Goal: Find specific page/section

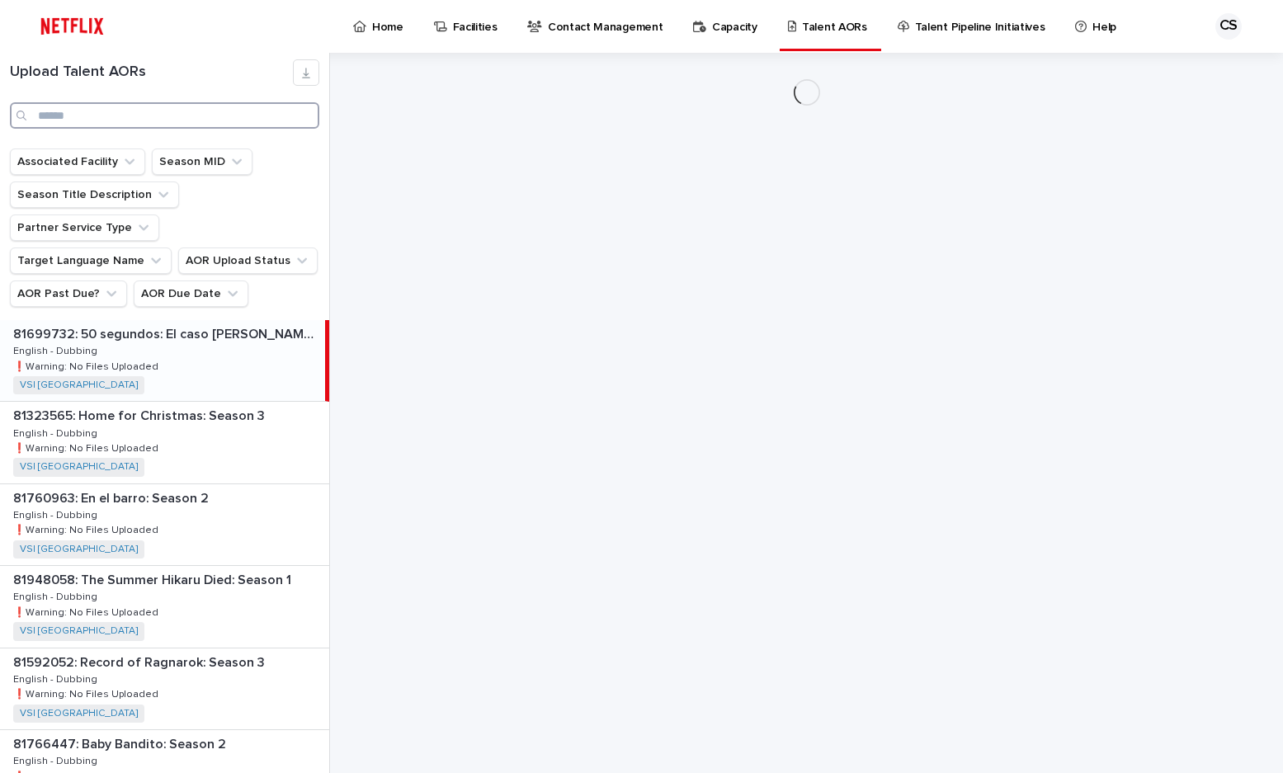
click at [244, 124] on input "Search" at bounding box center [164, 115] width 309 height 26
click at [244, 120] on input "Search" at bounding box center [164, 115] width 309 height 26
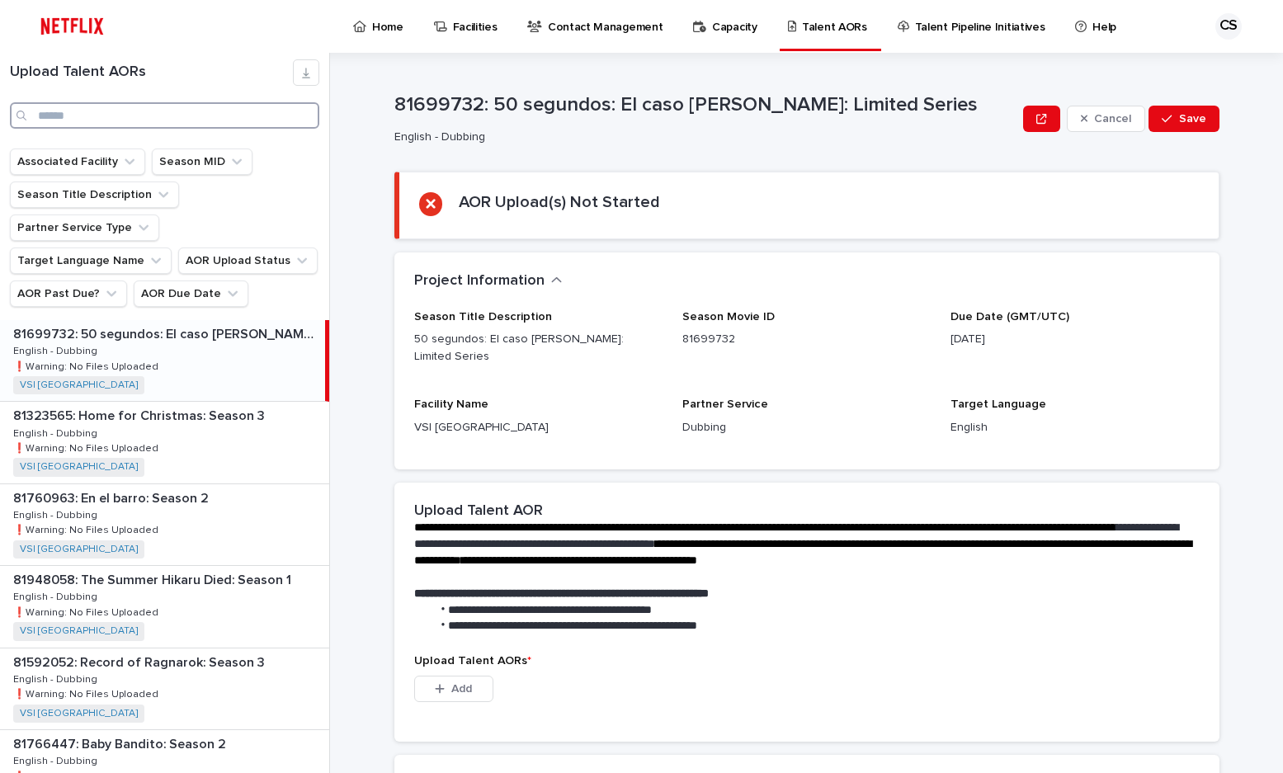
click at [244, 117] on input "Search" at bounding box center [164, 115] width 309 height 26
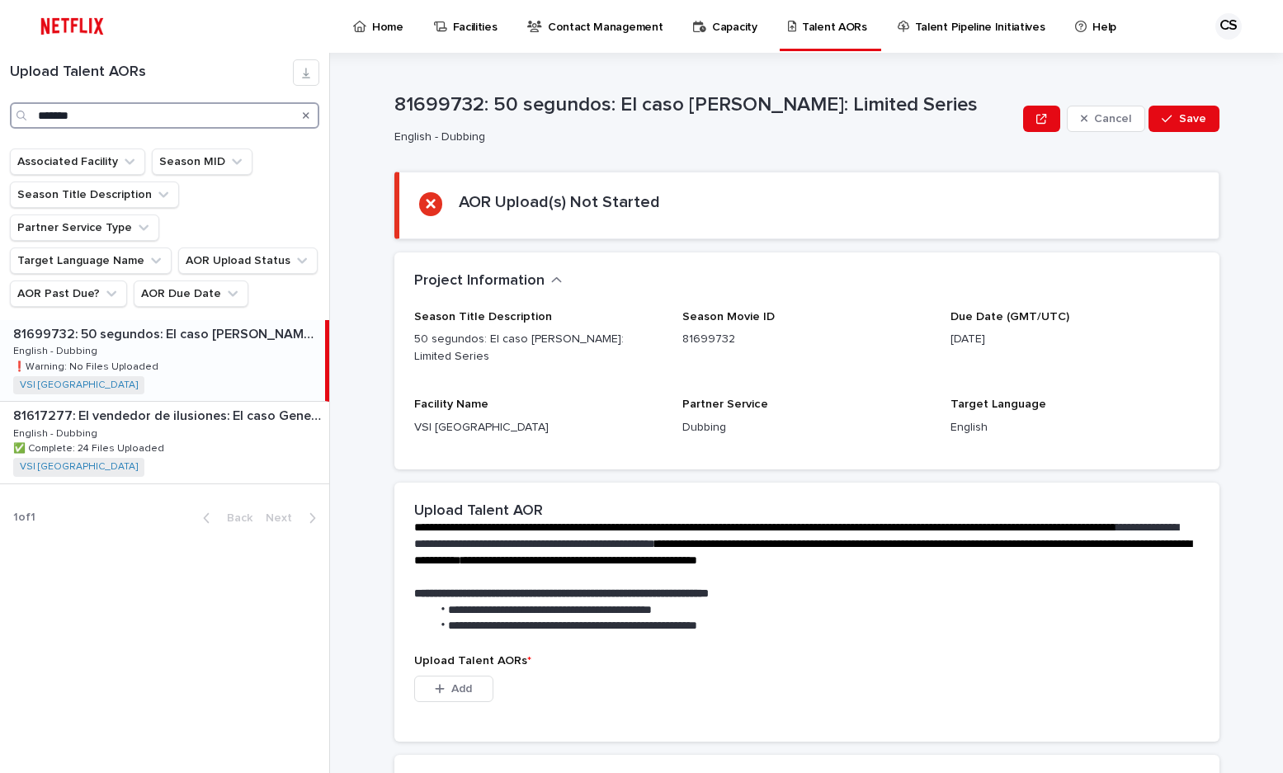
type input "*******"
click at [237, 325] on div "81699732: 50 segundos: El caso [PERSON_NAME]: Limited Series 81699732: 50 segun…" at bounding box center [162, 360] width 325 height 81
click at [234, 402] on div "81617277: El vendedor de ilusiones: El caso Generación Zoe 81617277: El vendedo…" at bounding box center [164, 442] width 329 height 81
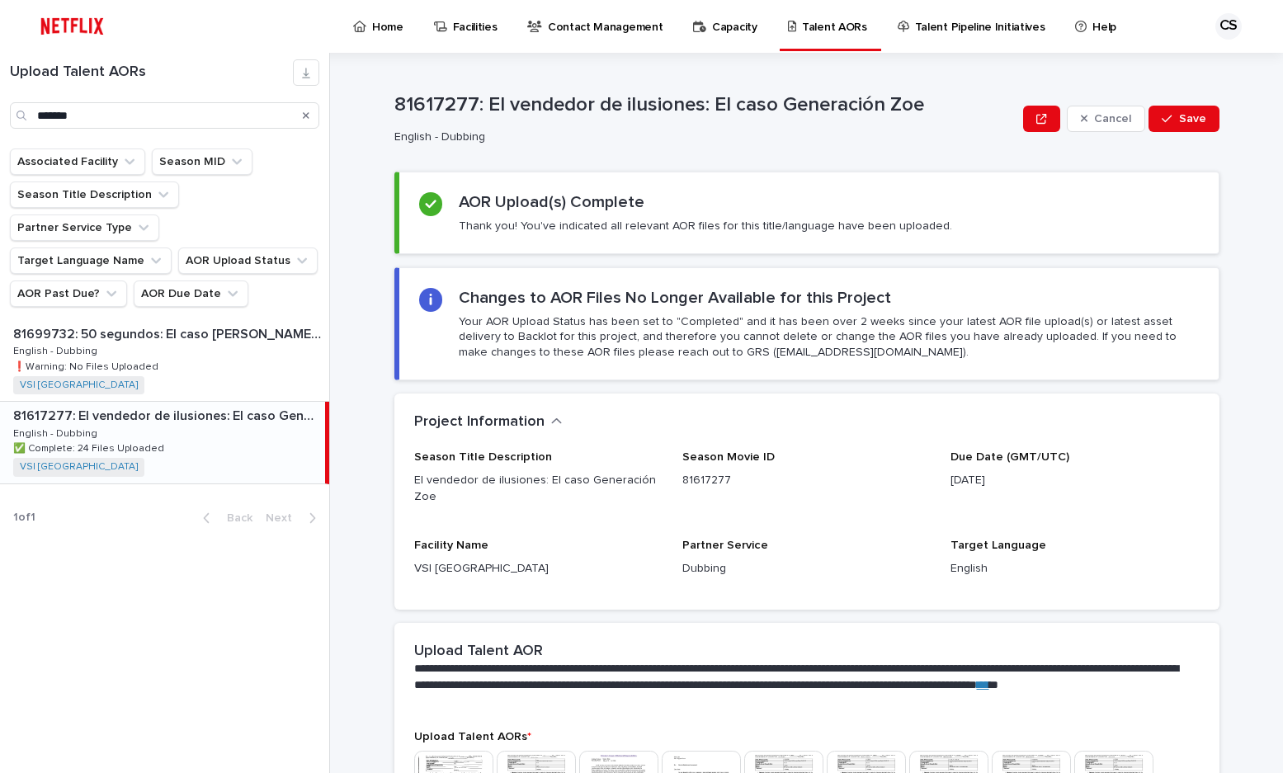
click at [182, 589] on div "Upload Talent AORs ******* Associated Facility Season MID Season Title Descript…" at bounding box center [165, 413] width 330 height 720
click at [204, 320] on div "81699732: 50 segundos: El caso [PERSON_NAME]: Limited Series 81699732: 50 segun…" at bounding box center [164, 360] width 329 height 81
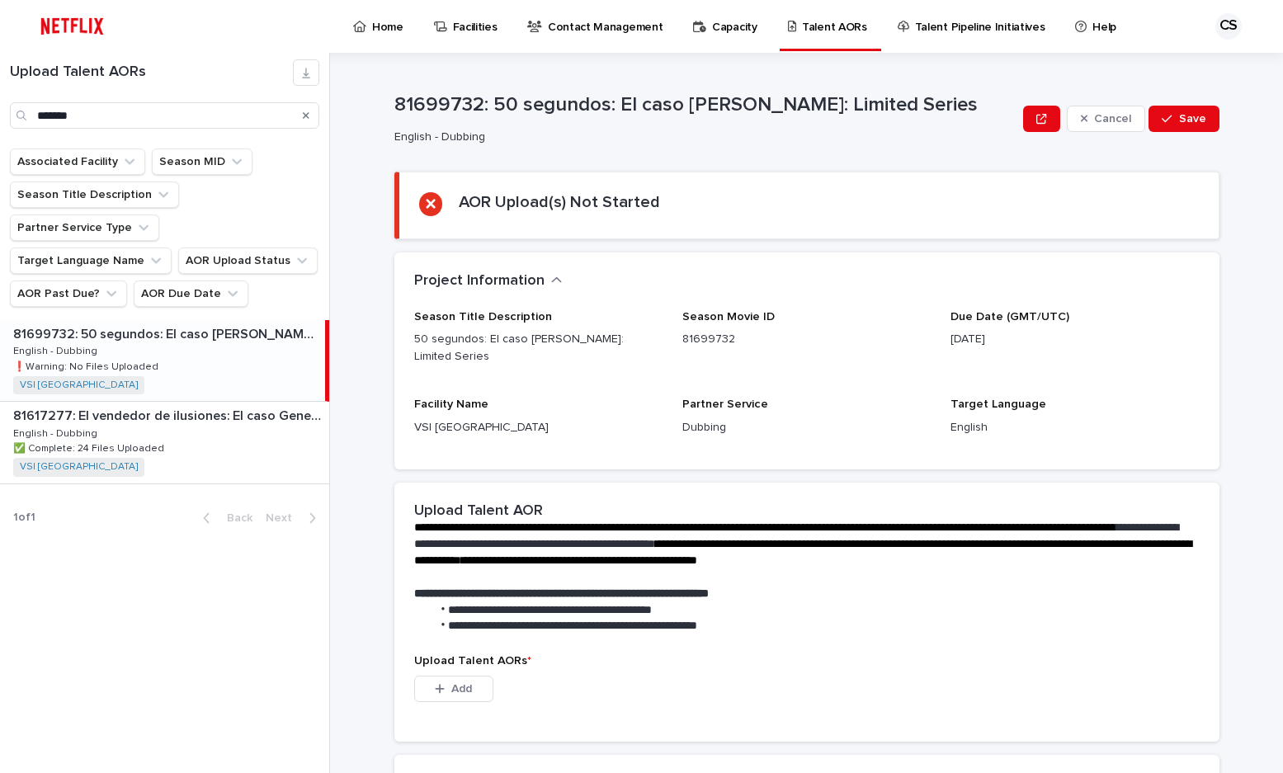
scroll to position [234, 0]
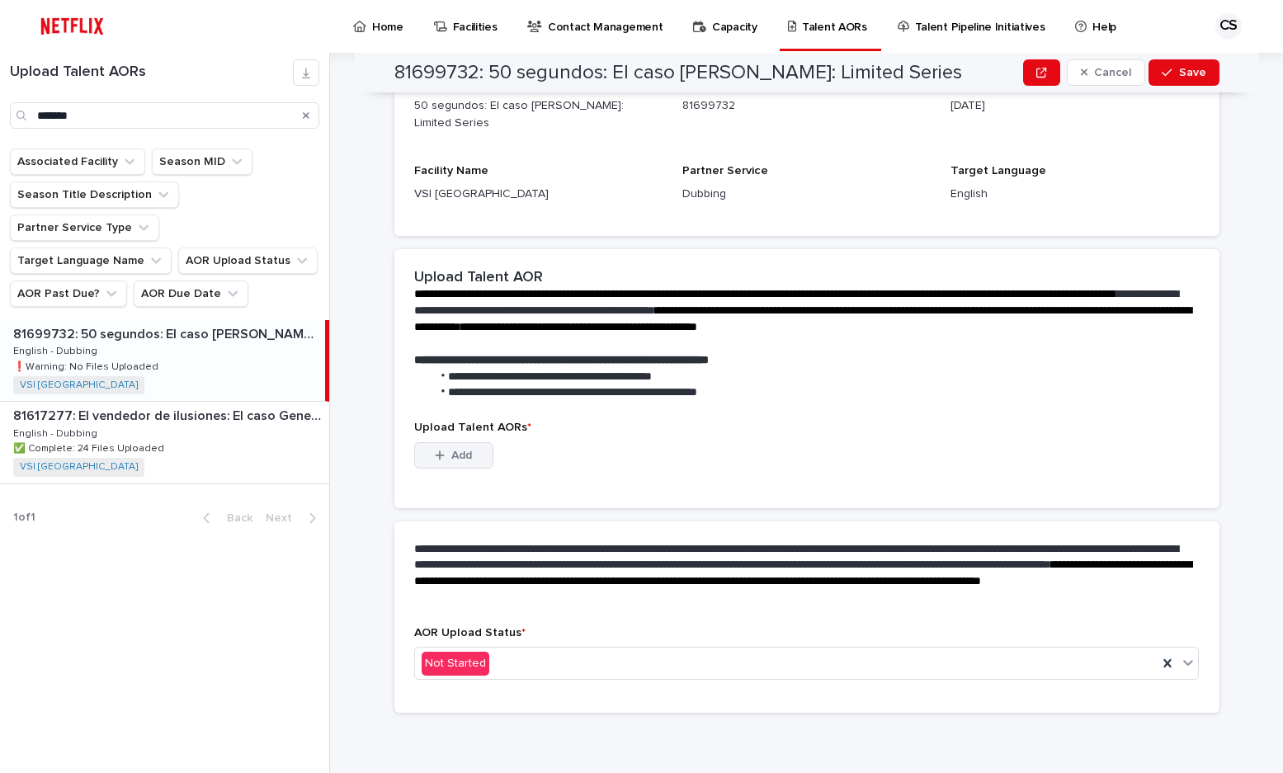
click at [456, 457] on span "Add" at bounding box center [461, 456] width 21 height 12
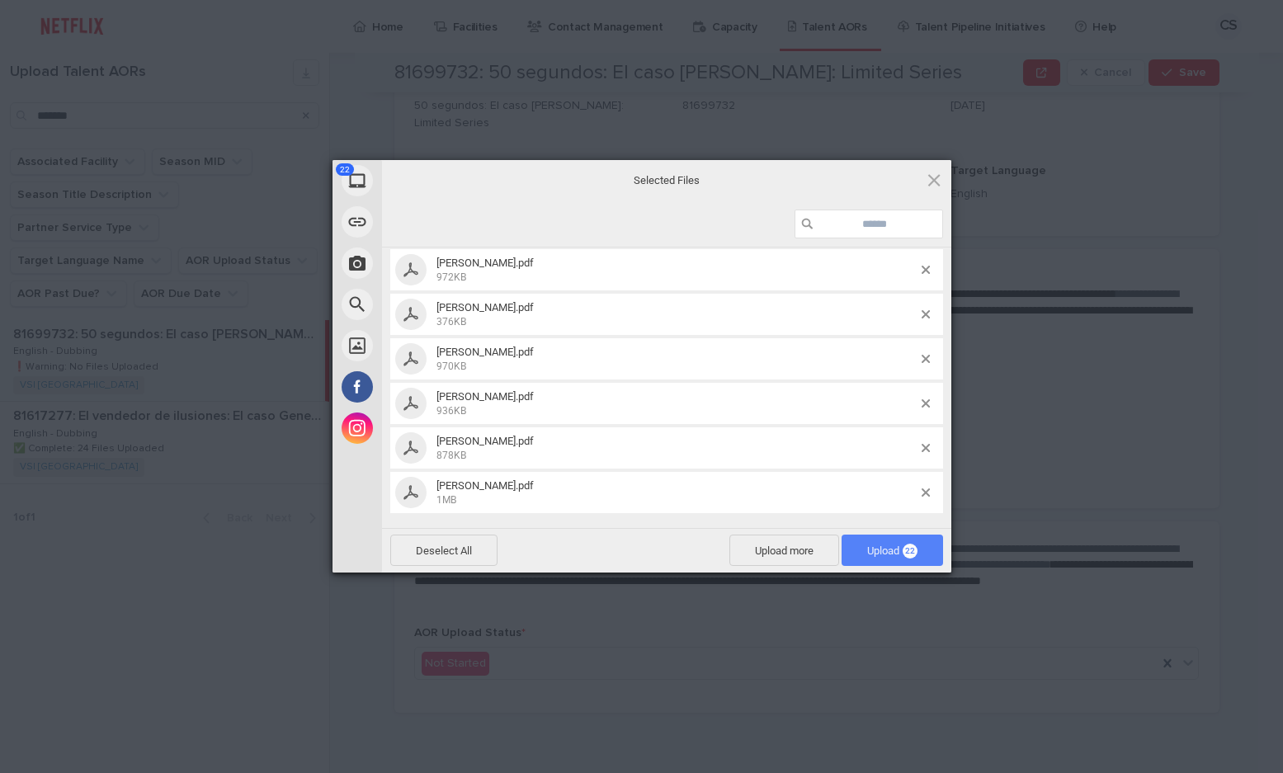
click at [895, 547] on span "Upload 22" at bounding box center [892, 551] width 50 height 12
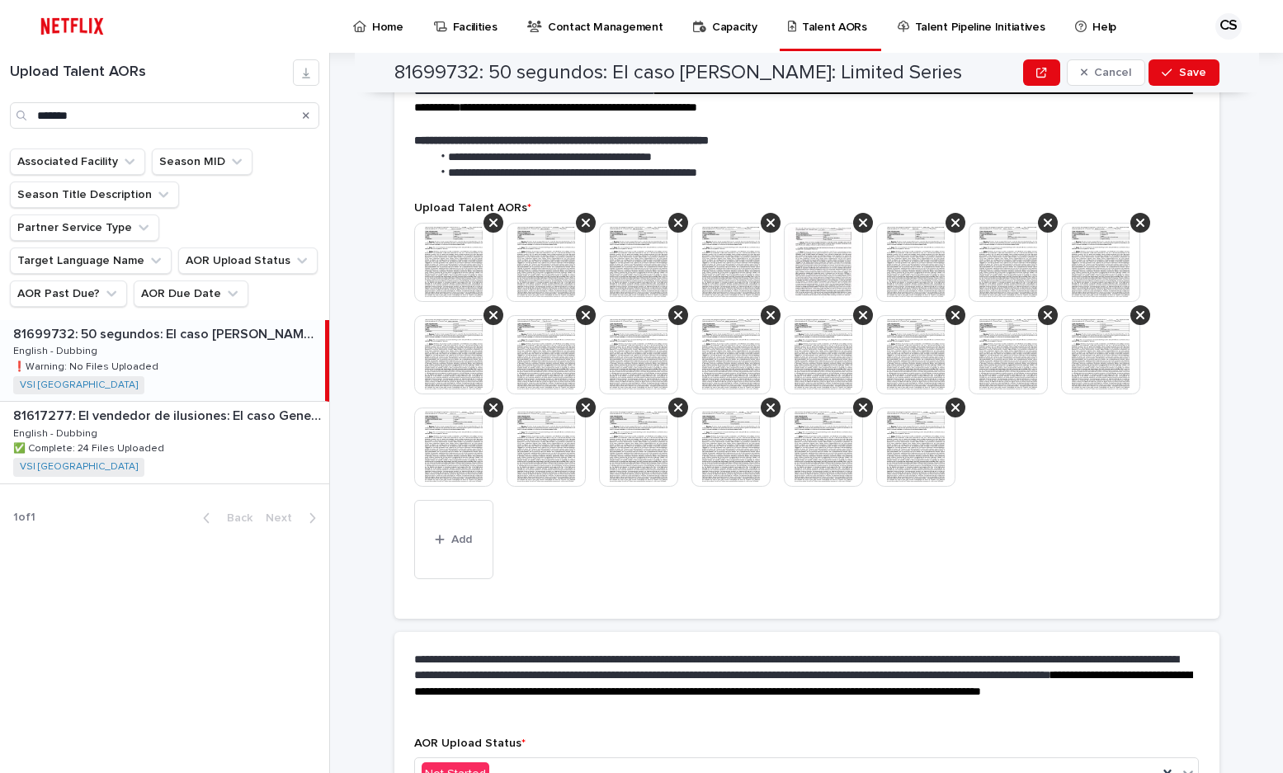
scroll to position [358, 0]
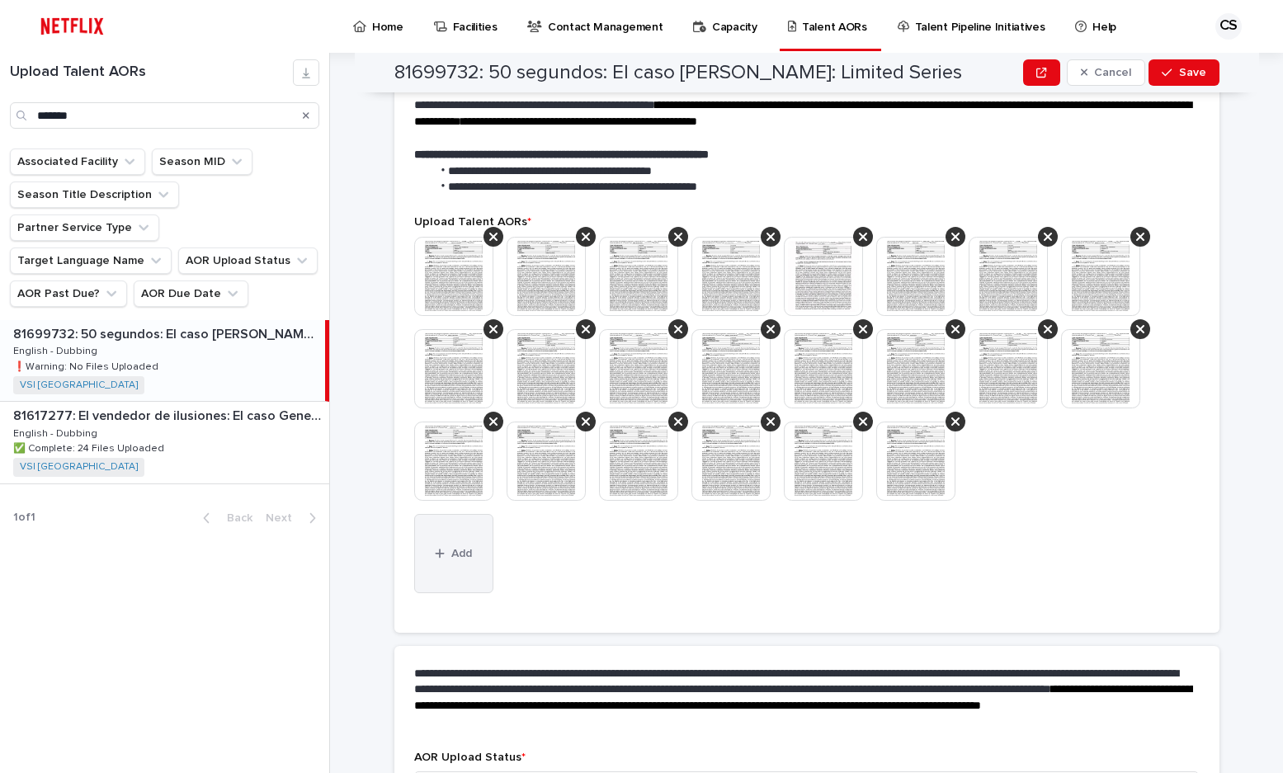
click at [465, 555] on span "Add" at bounding box center [461, 554] width 21 height 12
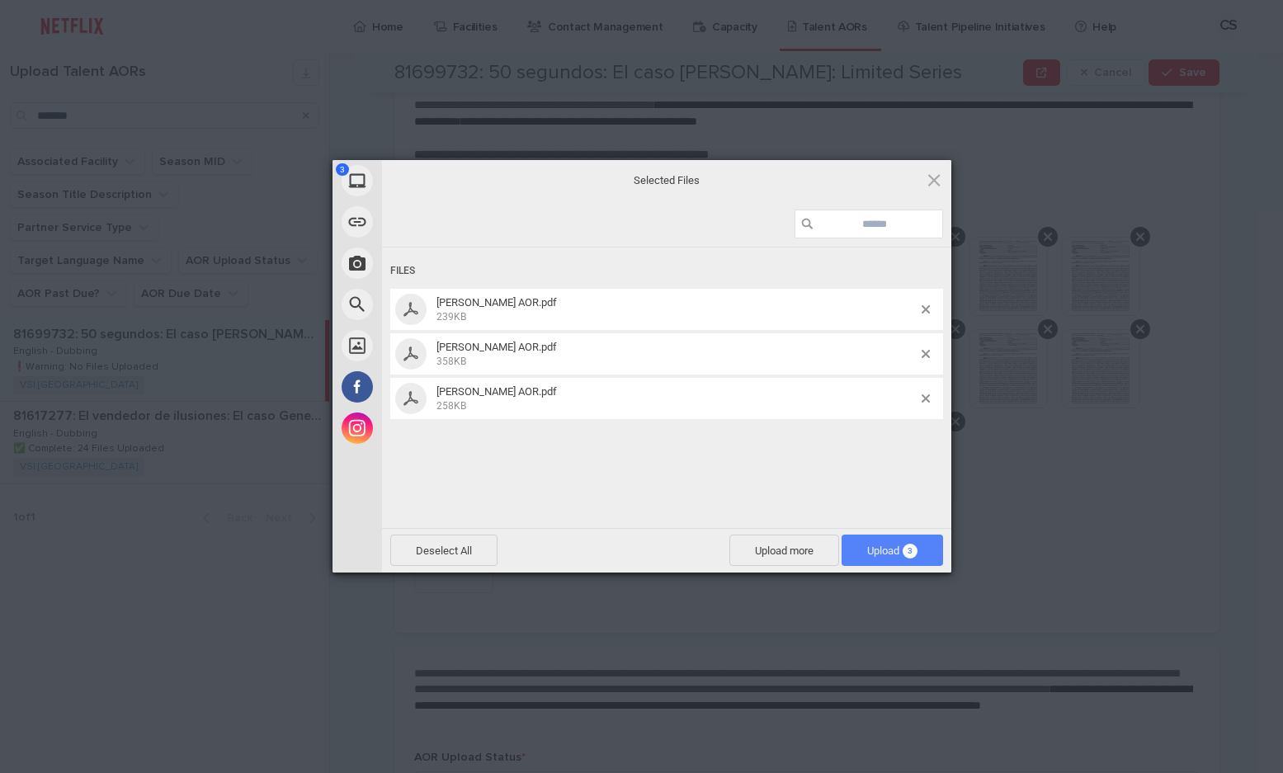
click at [877, 540] on span "Upload 3" at bounding box center [893, 550] width 102 height 31
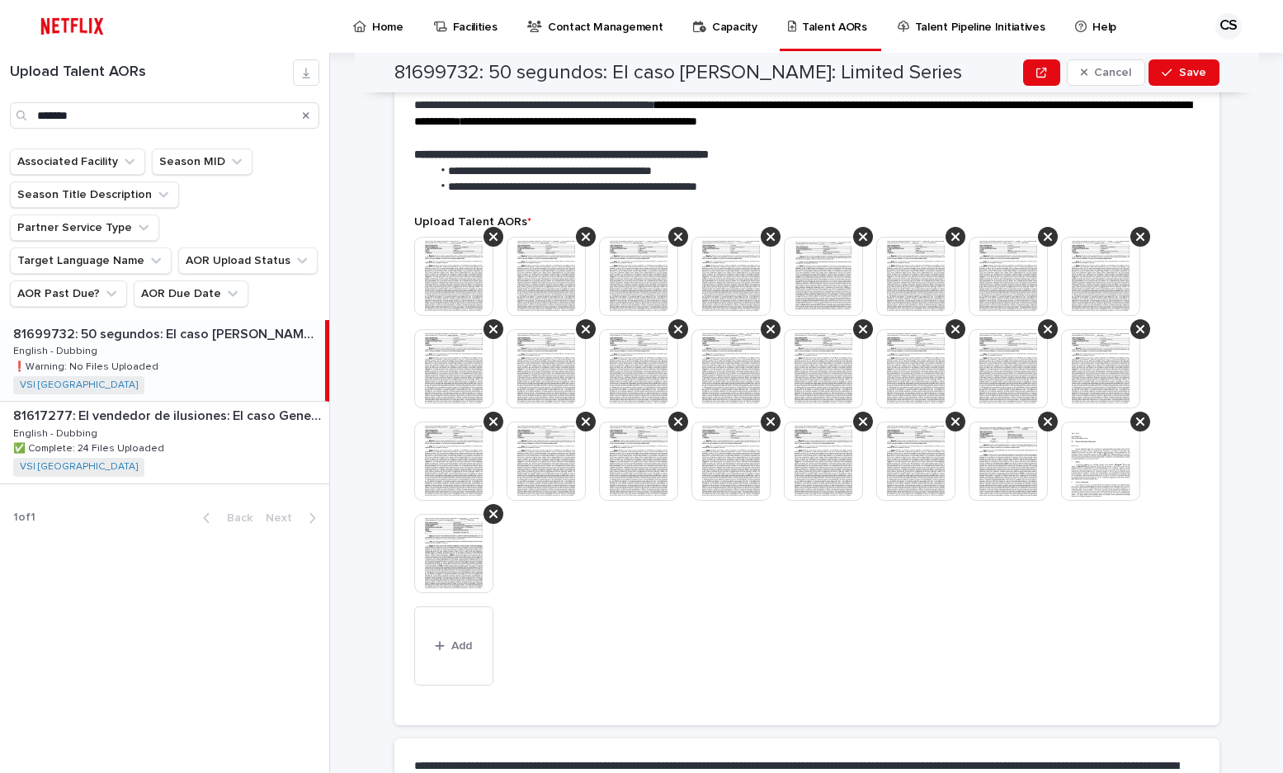
scroll to position [404, 0]
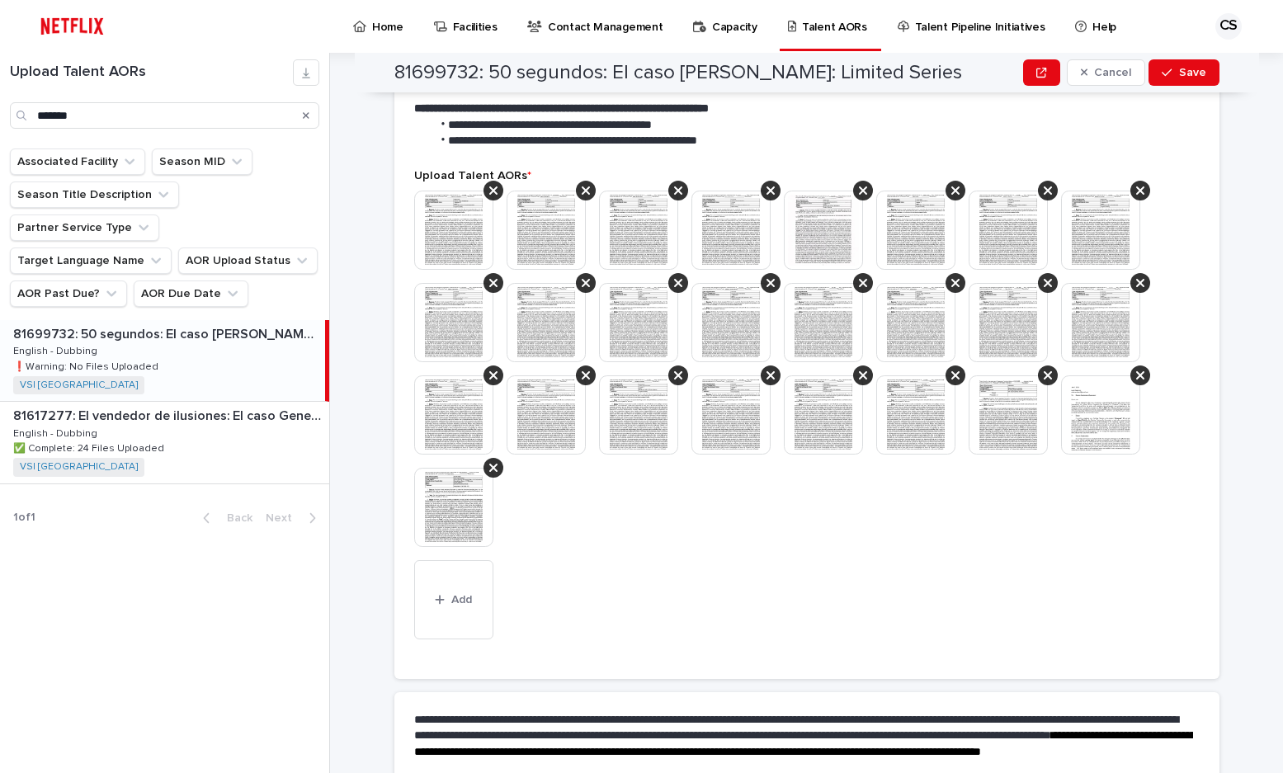
click at [895, 501] on div at bounding box center [807, 376] width 786 height 370
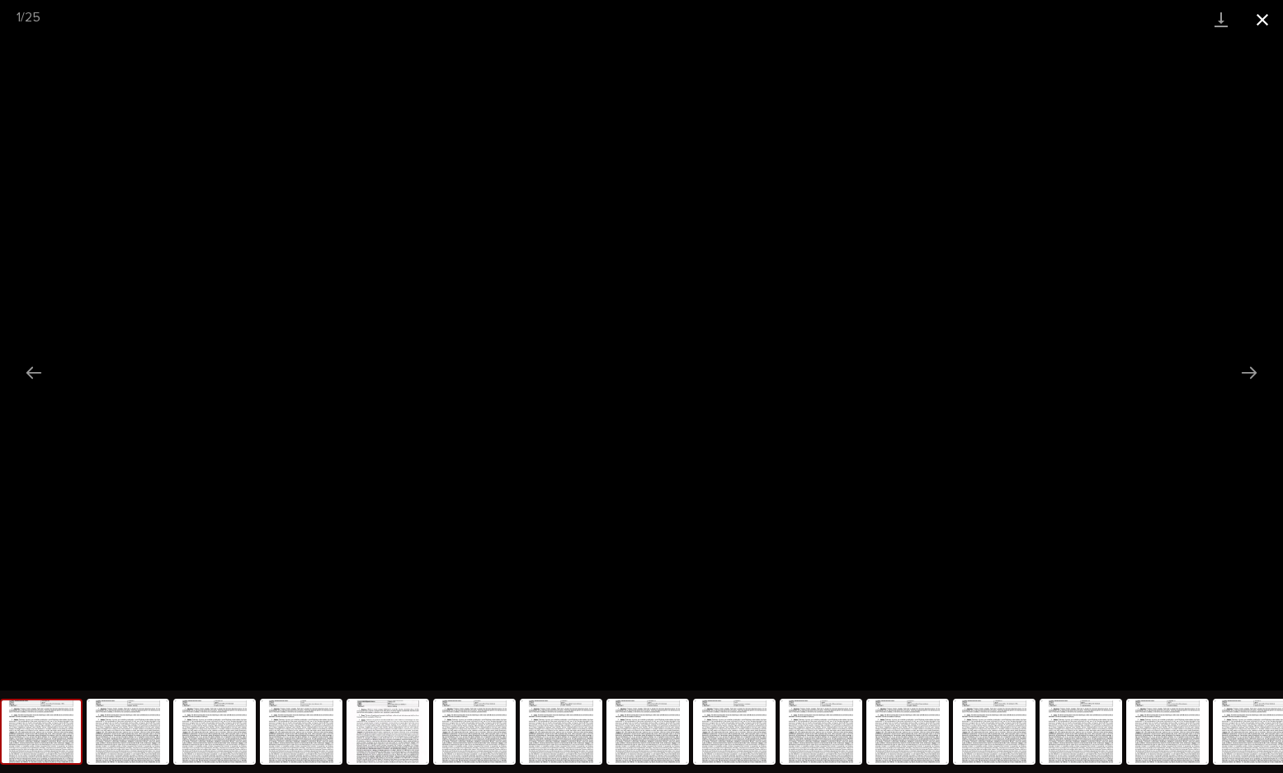
click at [1273, 21] on button "Close gallery" at bounding box center [1262, 19] width 41 height 39
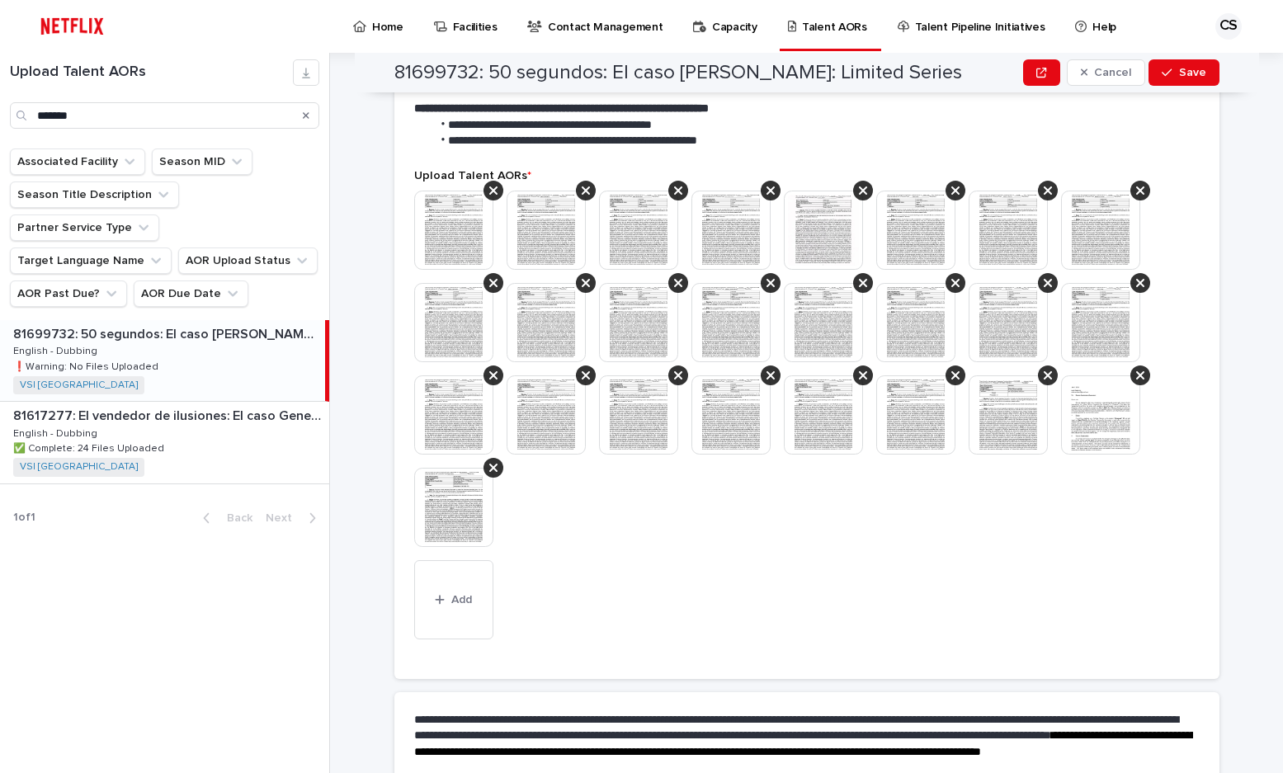
click at [1032, 528] on div at bounding box center [807, 376] width 786 height 370
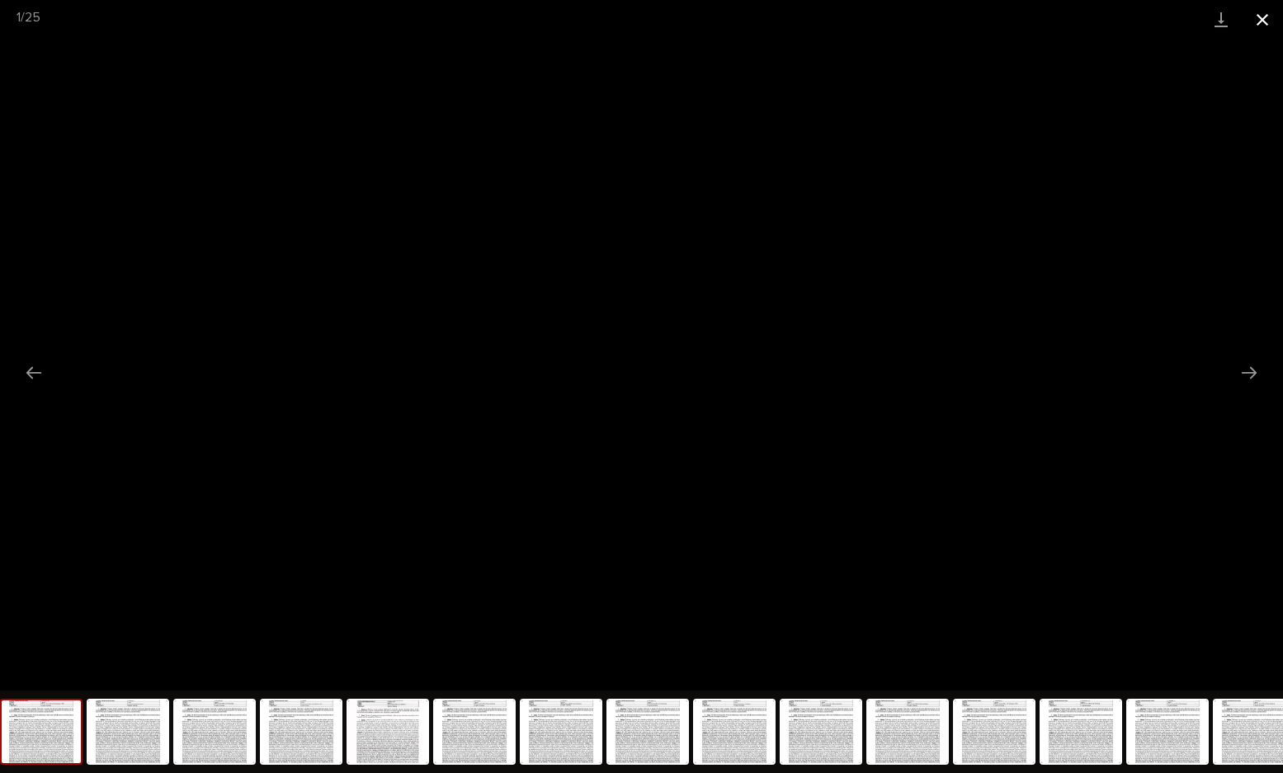
click at [1267, 12] on button "Close gallery" at bounding box center [1262, 19] width 41 height 39
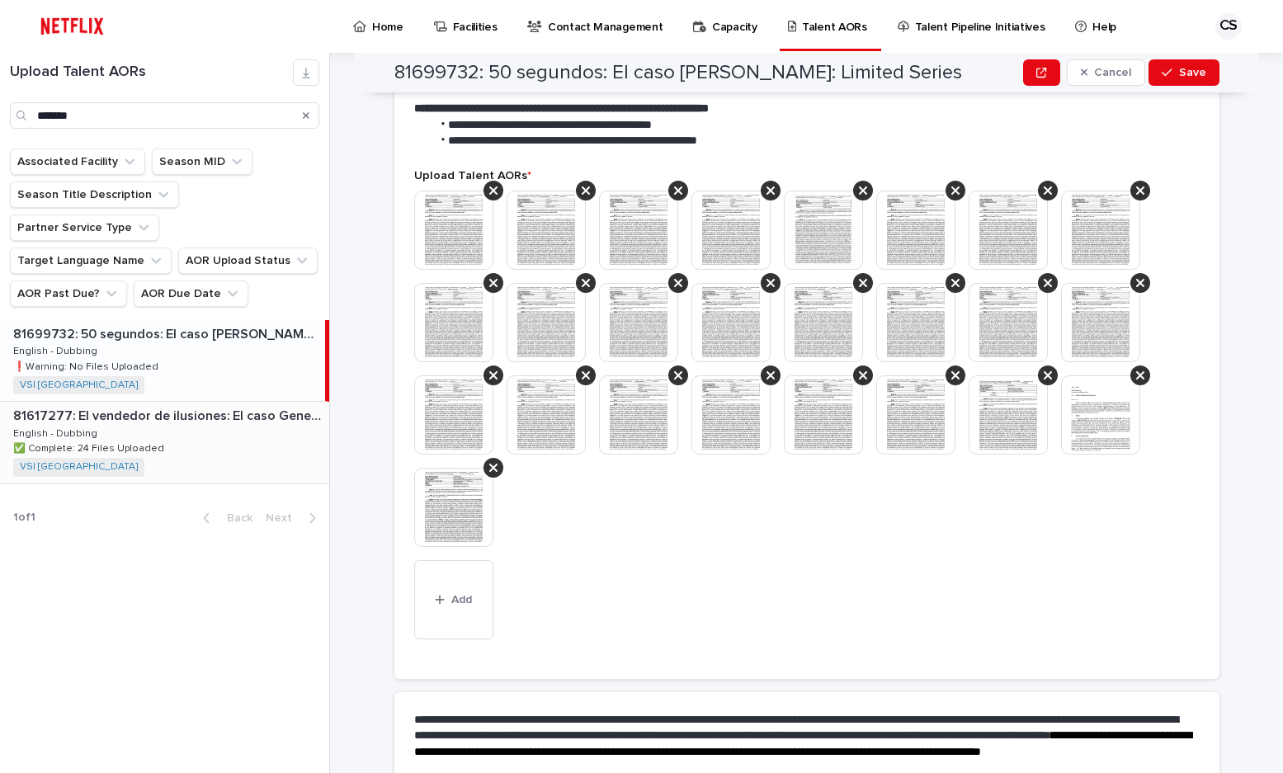
click at [1130, 84] on p "**********" at bounding box center [803, 60] width 779 height 50
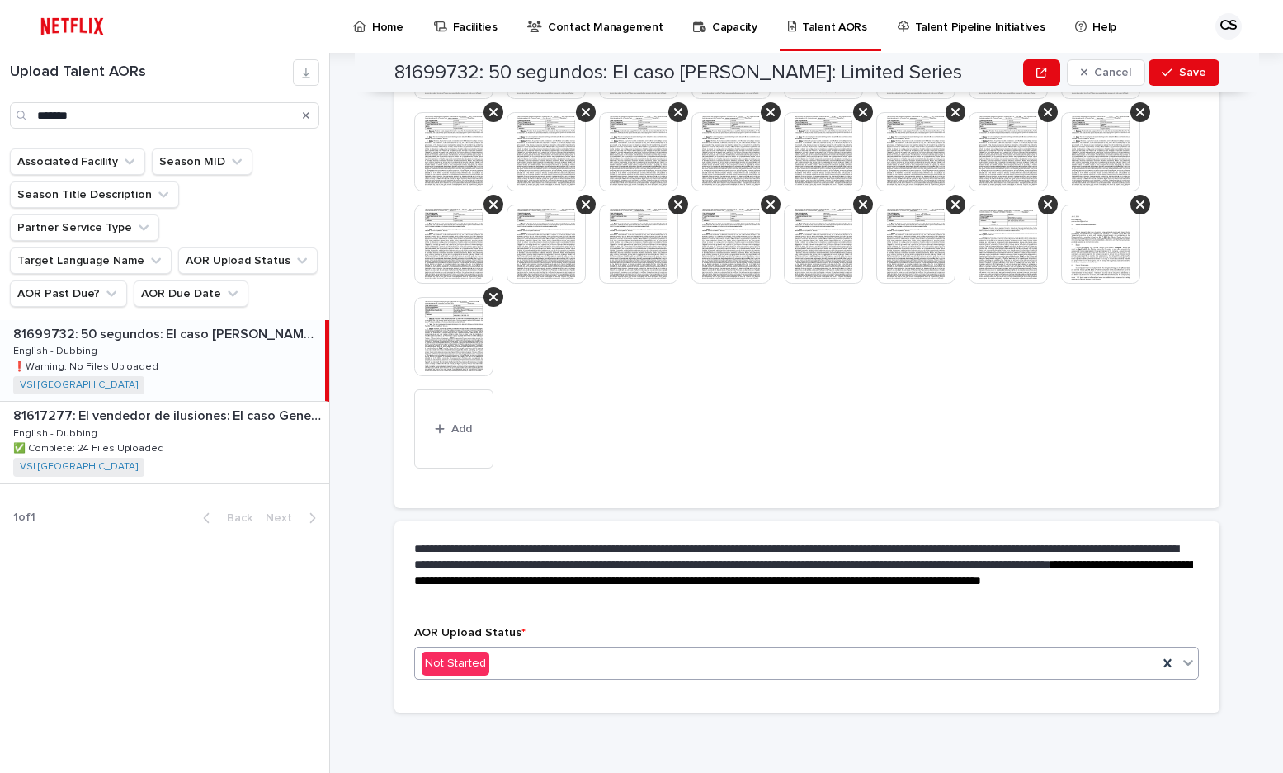
click at [525, 668] on div "Not Started" at bounding box center [787, 663] width 744 height 27
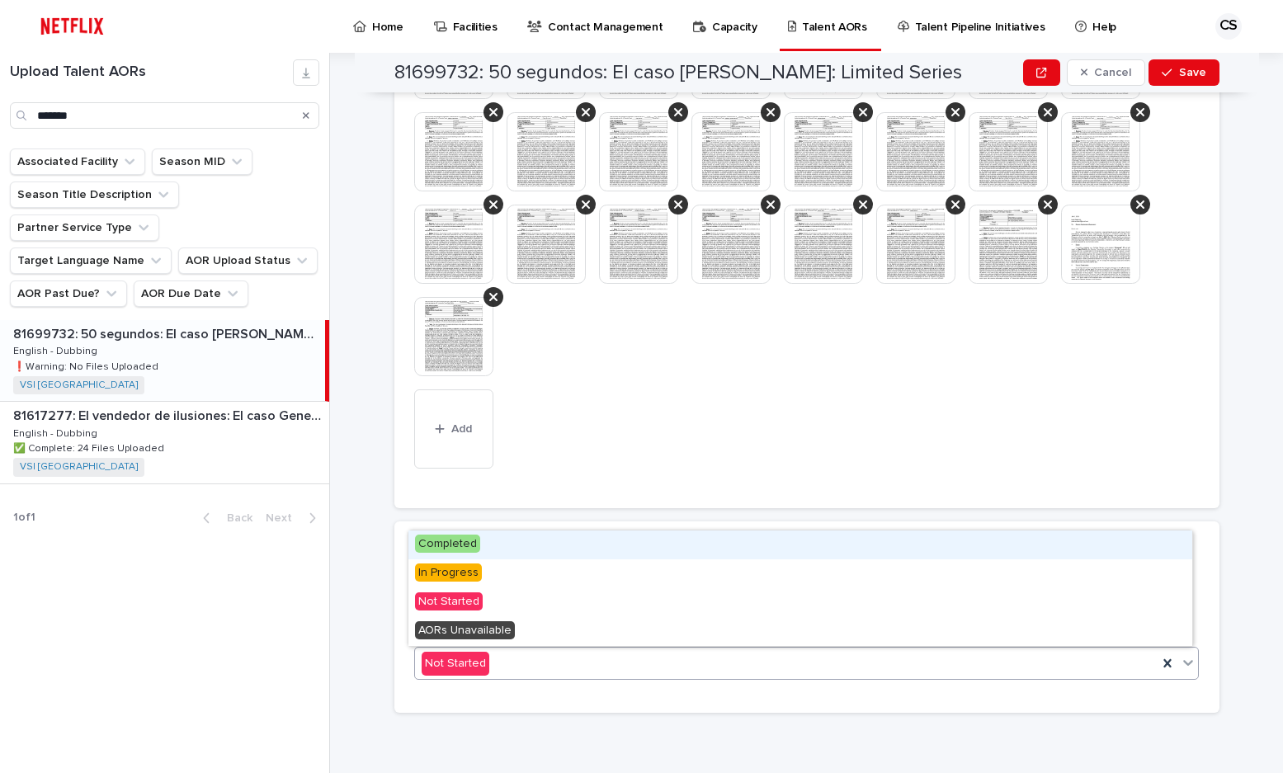
click at [504, 537] on div "Completed" at bounding box center [800, 545] width 784 height 29
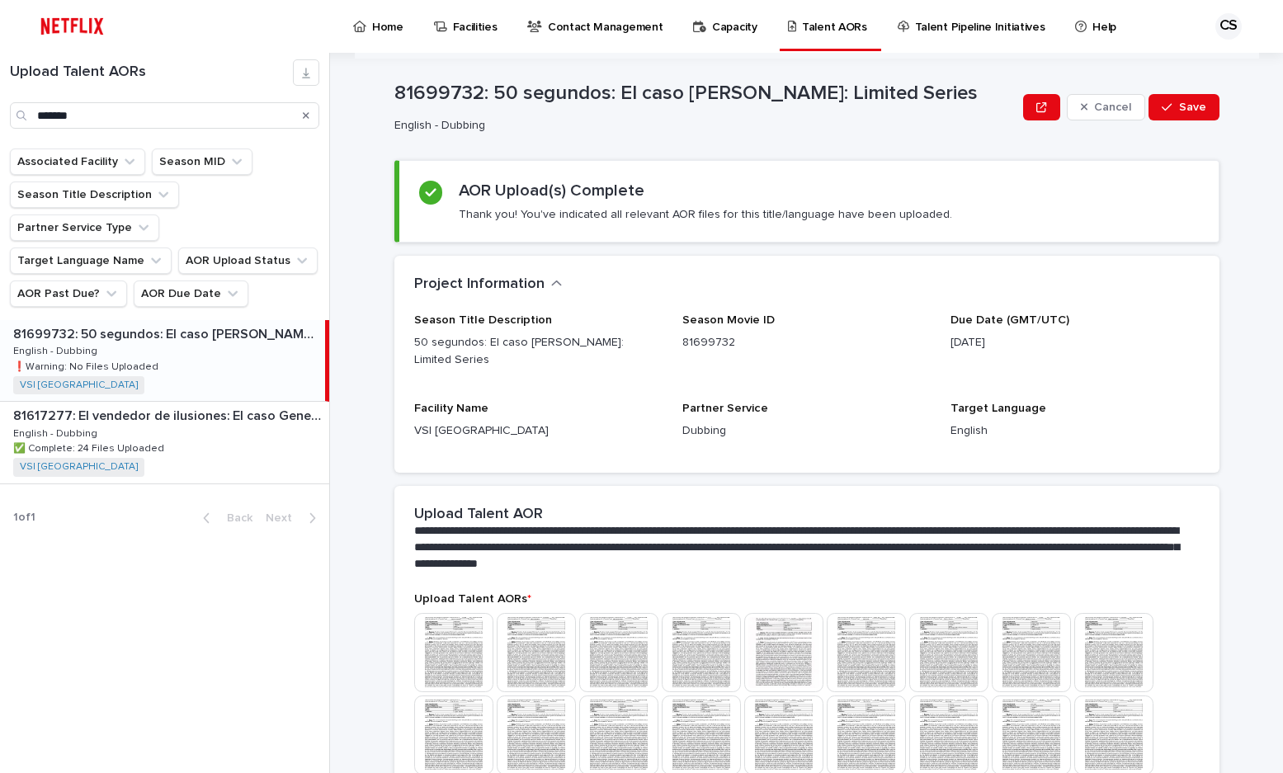
scroll to position [0, 0]
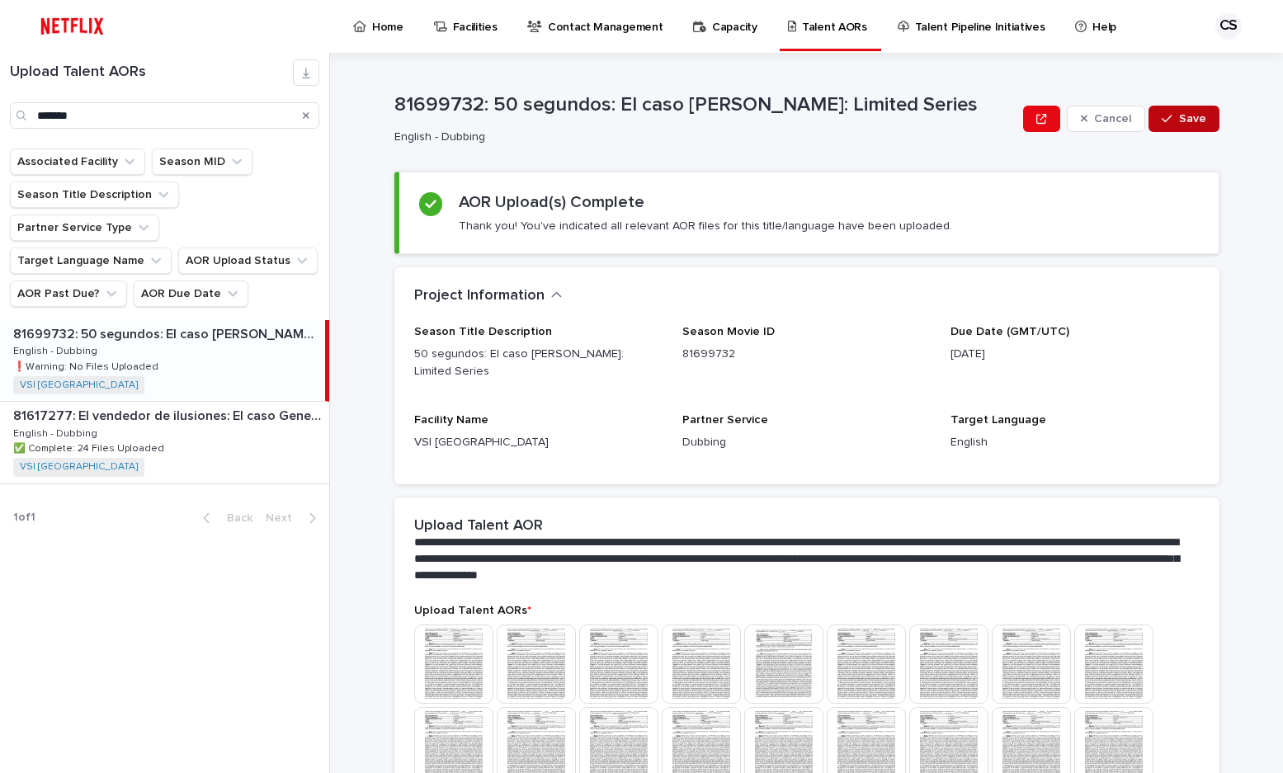
click at [1195, 120] on span "Save" at bounding box center [1192, 119] width 27 height 12
